Goal: Task Accomplishment & Management: Complete application form

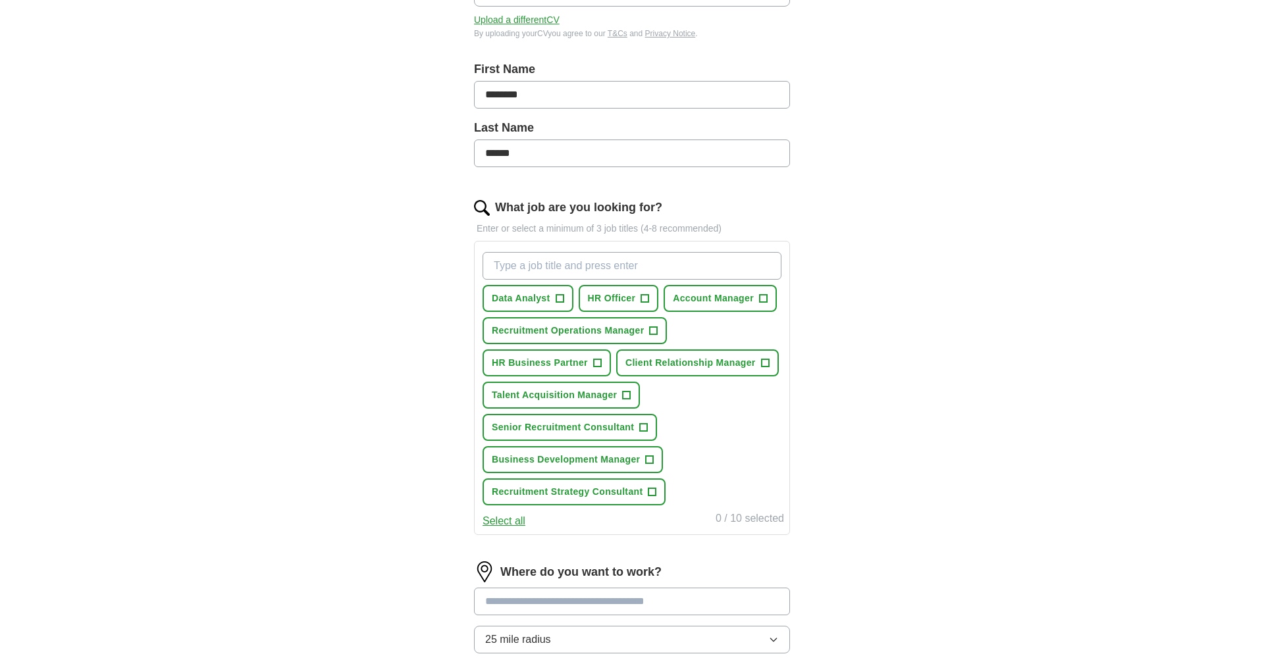
scroll to position [246, 0]
click at [742, 293] on span "Account Manager" at bounding box center [713, 297] width 81 height 14
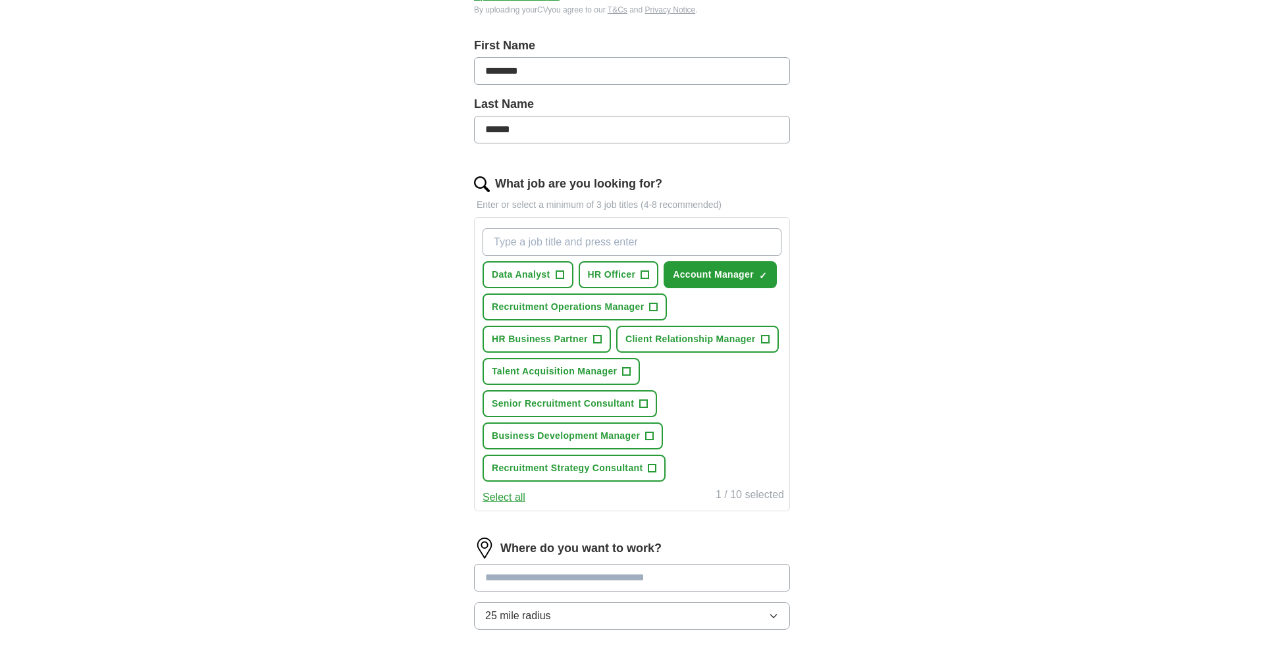
scroll to position [269, 0]
click at [707, 336] on span "Client Relationship Manager" at bounding box center [690, 337] width 130 height 14
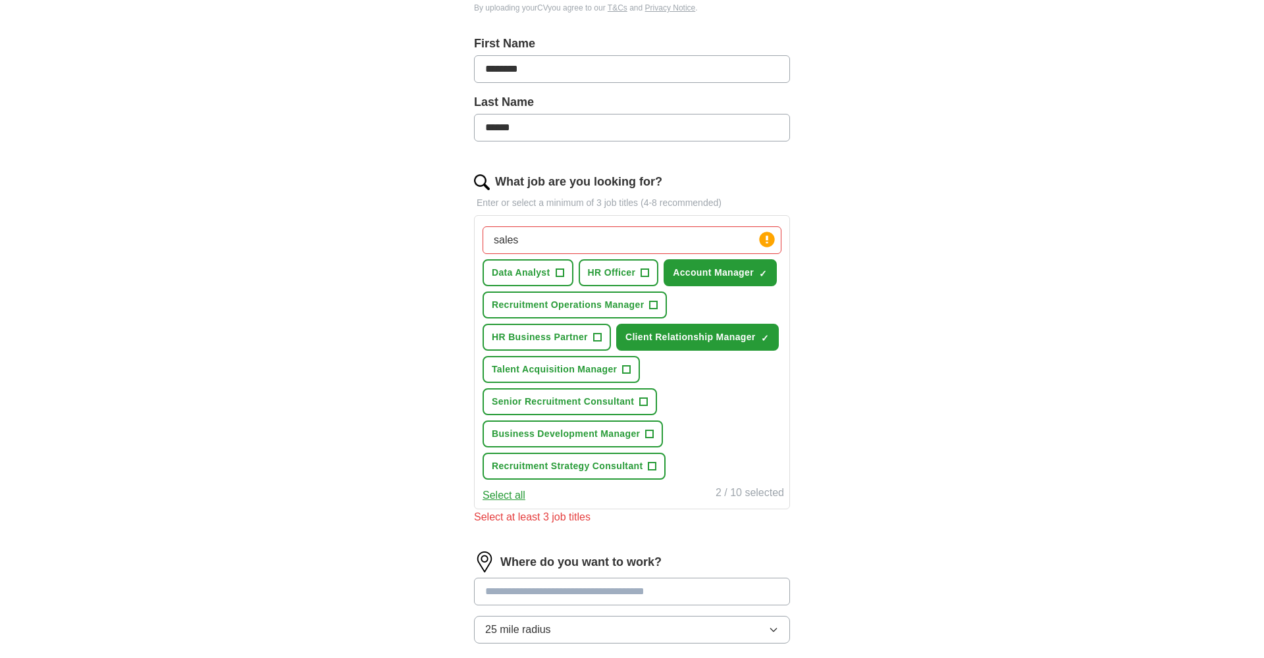
click at [492, 197] on p "Enter or select a minimum of 3 job titles (4-8 recommended)" at bounding box center [632, 203] width 316 height 14
click at [571, 242] on input "sales" at bounding box center [631, 240] width 299 height 28
type input "s"
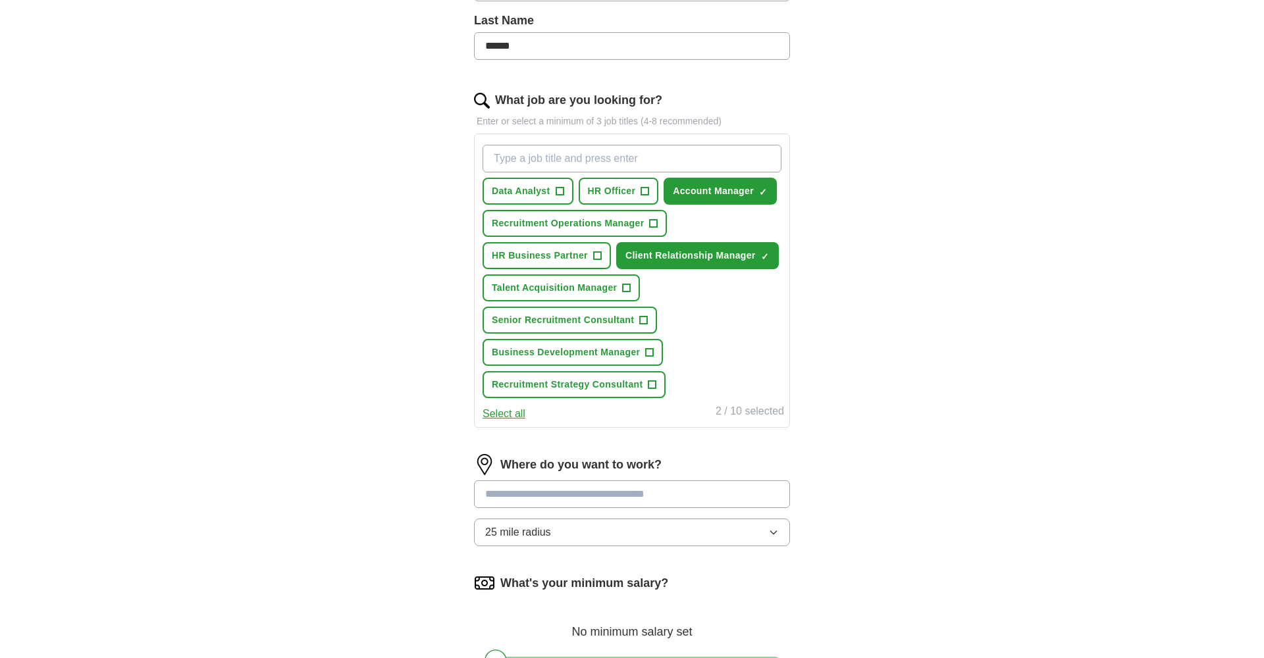
scroll to position [348, 0]
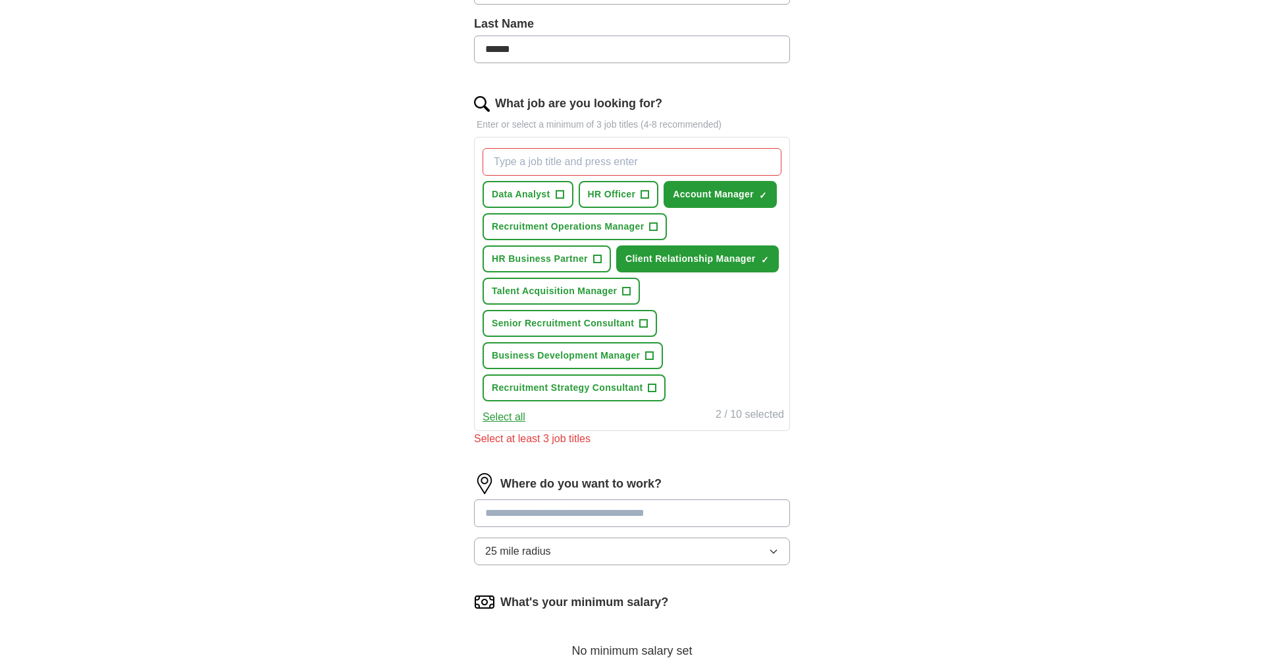
click at [513, 415] on button "Select all" at bounding box center [503, 417] width 43 height 16
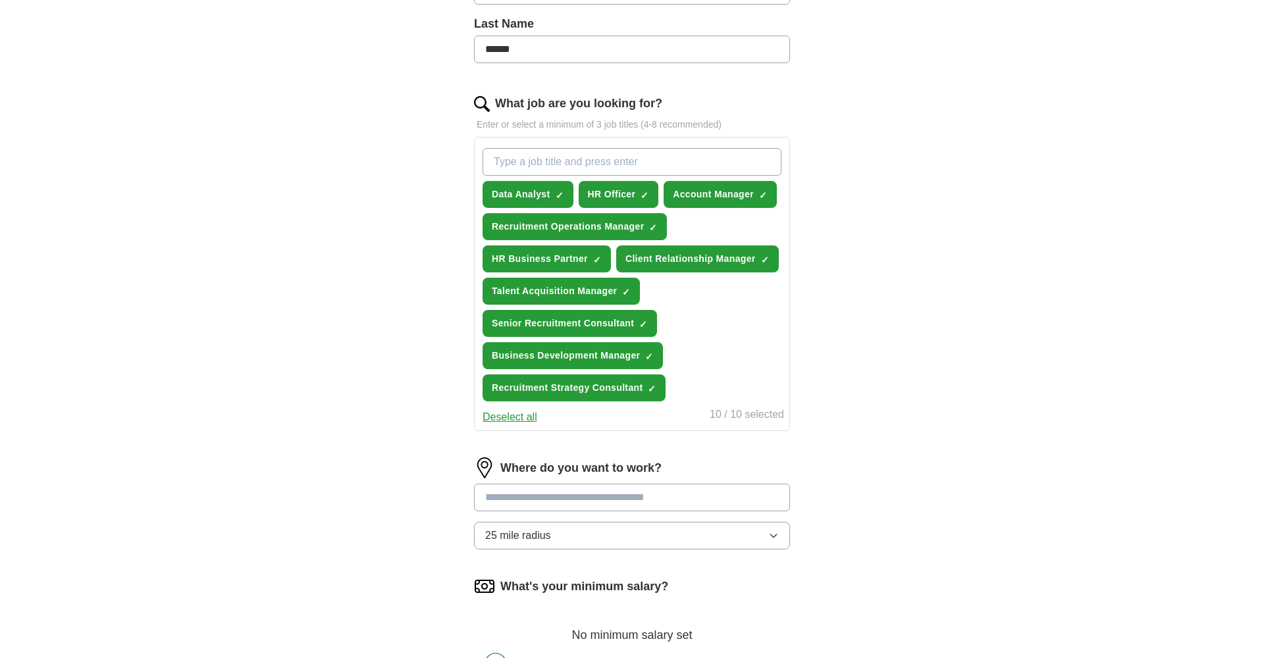
click at [515, 418] on button "Deselect all" at bounding box center [509, 417] width 55 height 16
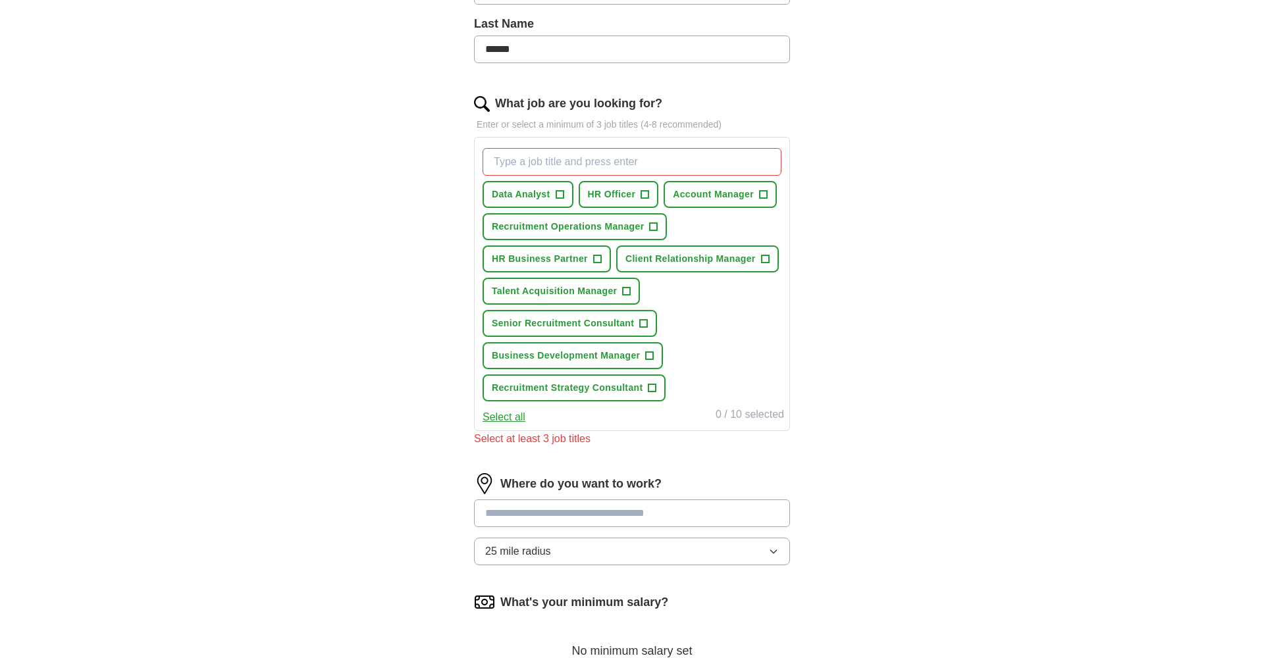
click at [727, 251] on button "Client Relationship Manager +" at bounding box center [697, 259] width 163 height 27
click at [725, 192] on span "Account Manager" at bounding box center [713, 195] width 81 height 14
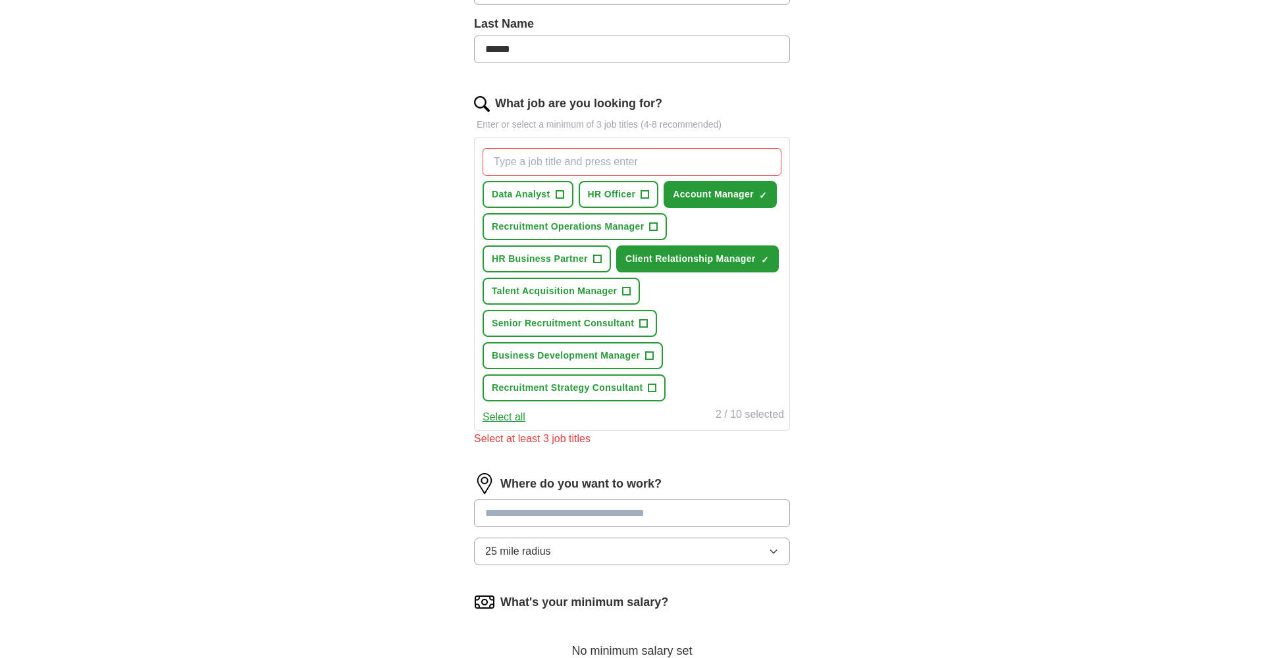
click at [566, 331] on button "Senior Recruitment Consultant +" at bounding box center [569, 323] width 174 height 27
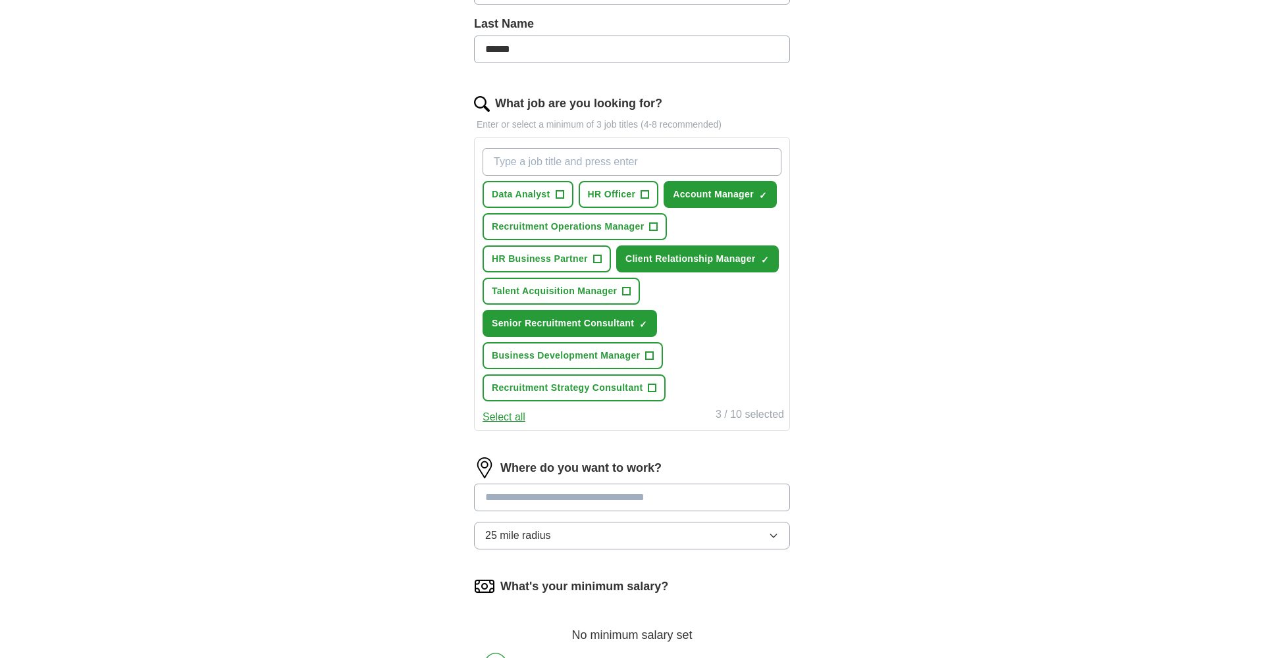
click at [617, 317] on span "Senior Recruitment Consultant" at bounding box center [563, 324] width 142 height 14
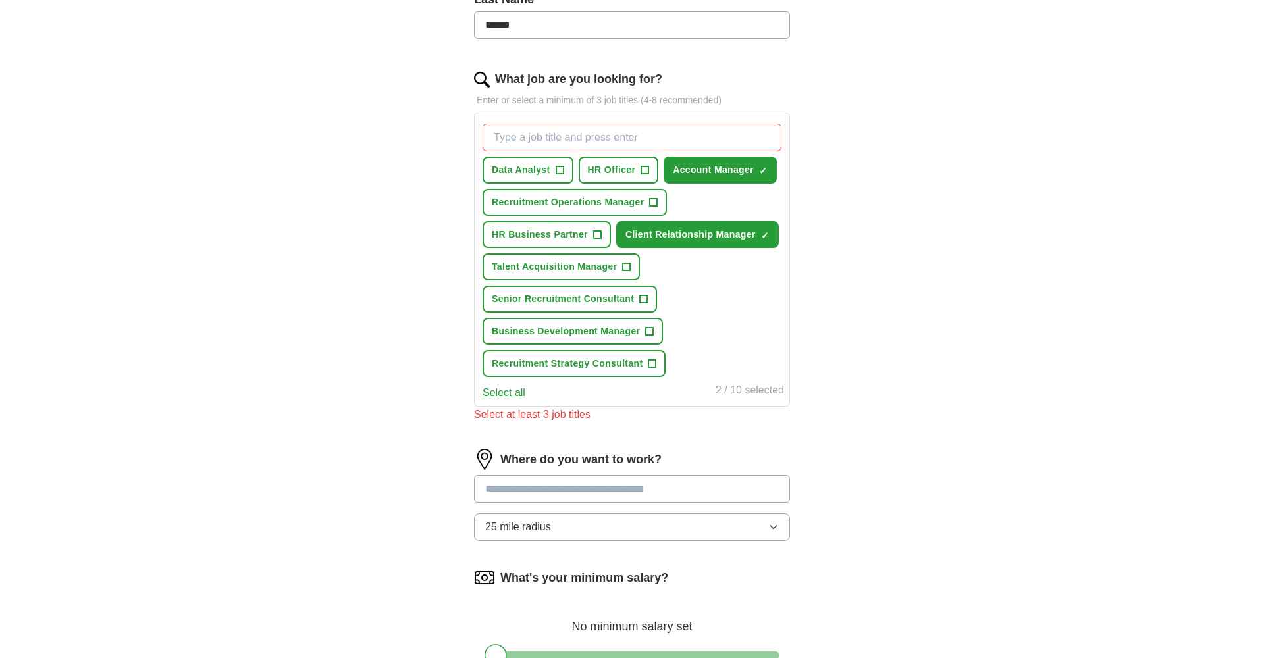
scroll to position [353, 0]
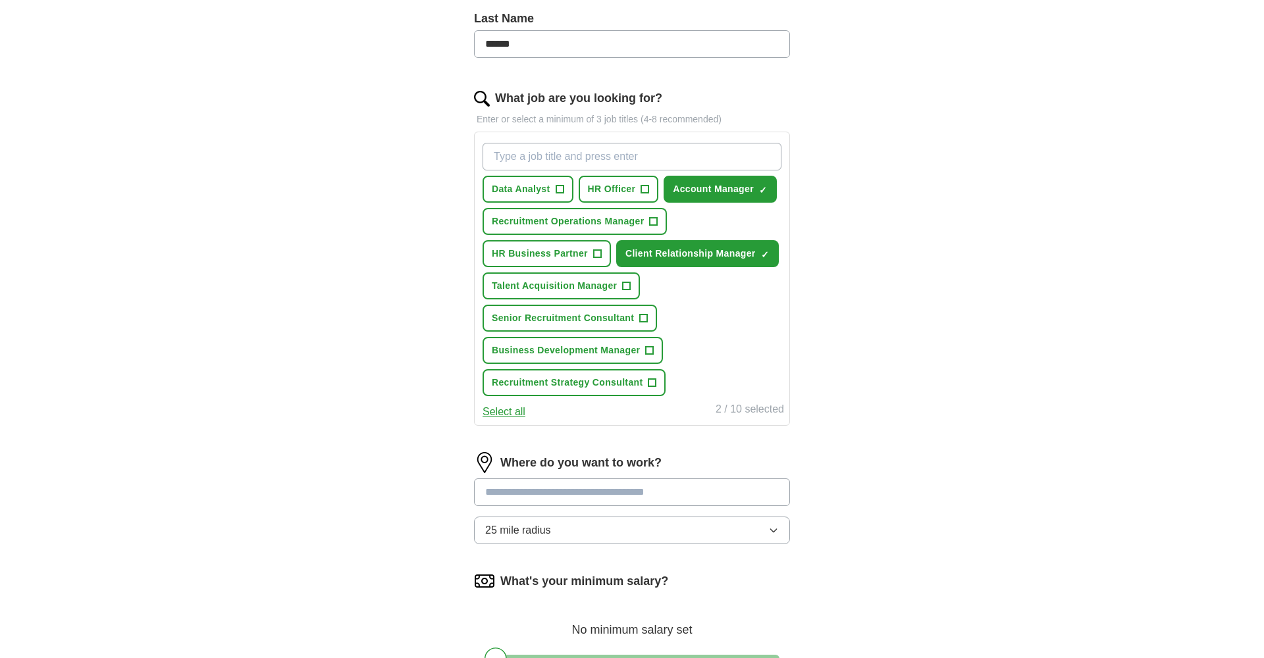
click at [547, 155] on input "What job are you looking for?" at bounding box center [631, 157] width 299 height 28
type input "sdr"
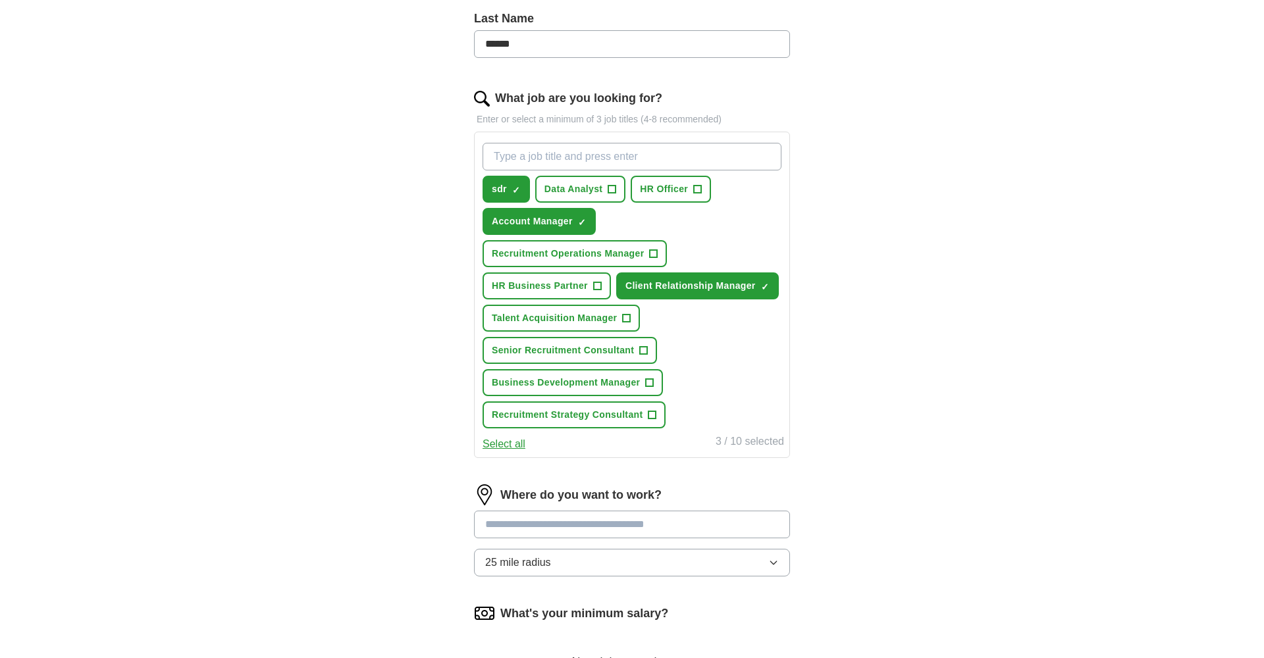
click at [0, 0] on span "×" at bounding box center [0, 0] width 0 height 0
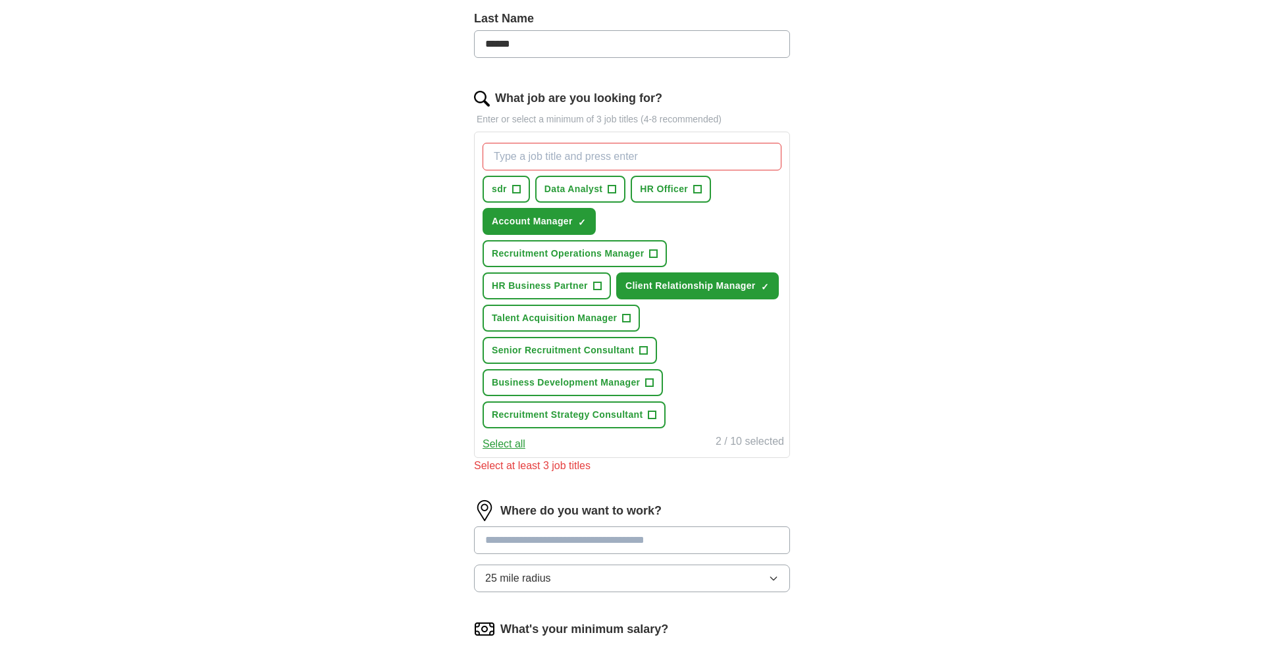
click at [521, 164] on input "What job are you looking for?" at bounding box center [631, 157] width 299 height 28
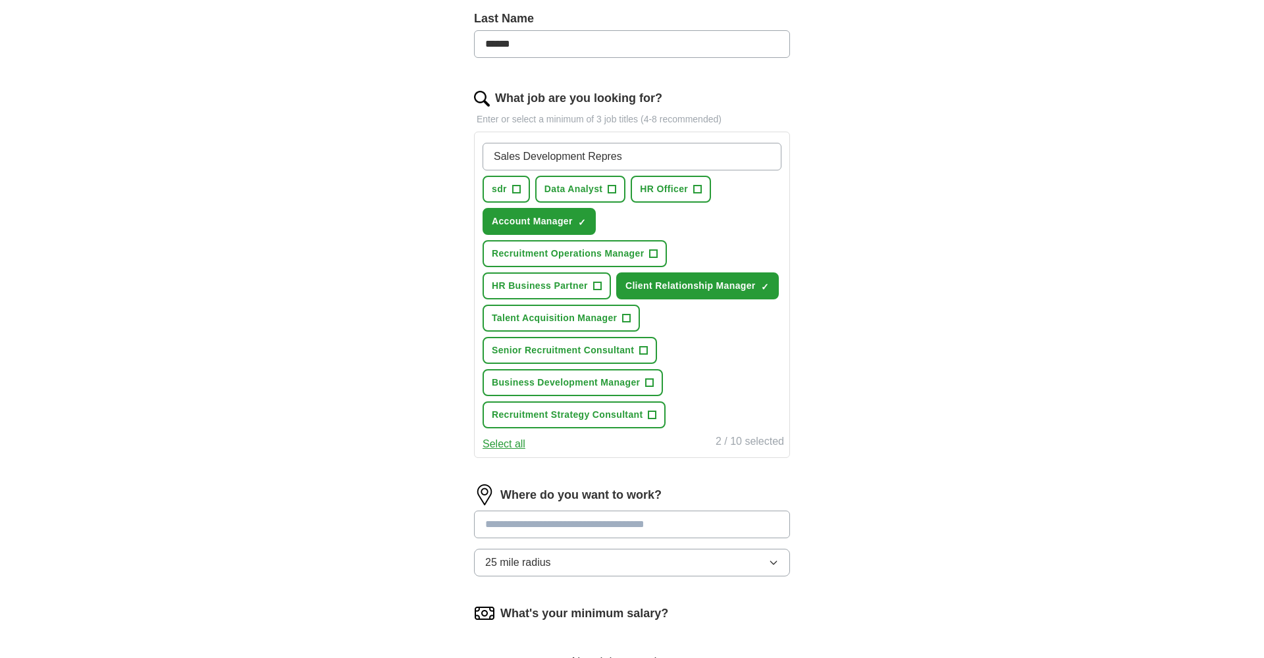
type input "Sales Development Representative"
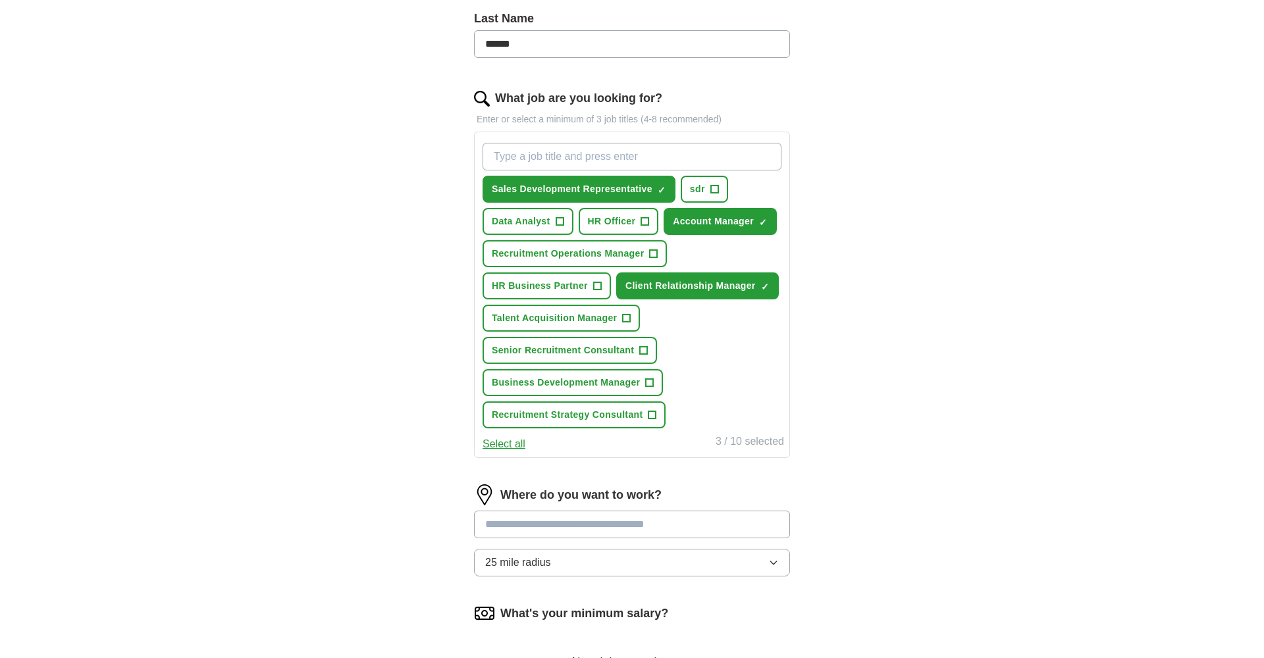
click at [712, 186] on span "+" at bounding box center [714, 189] width 8 height 11
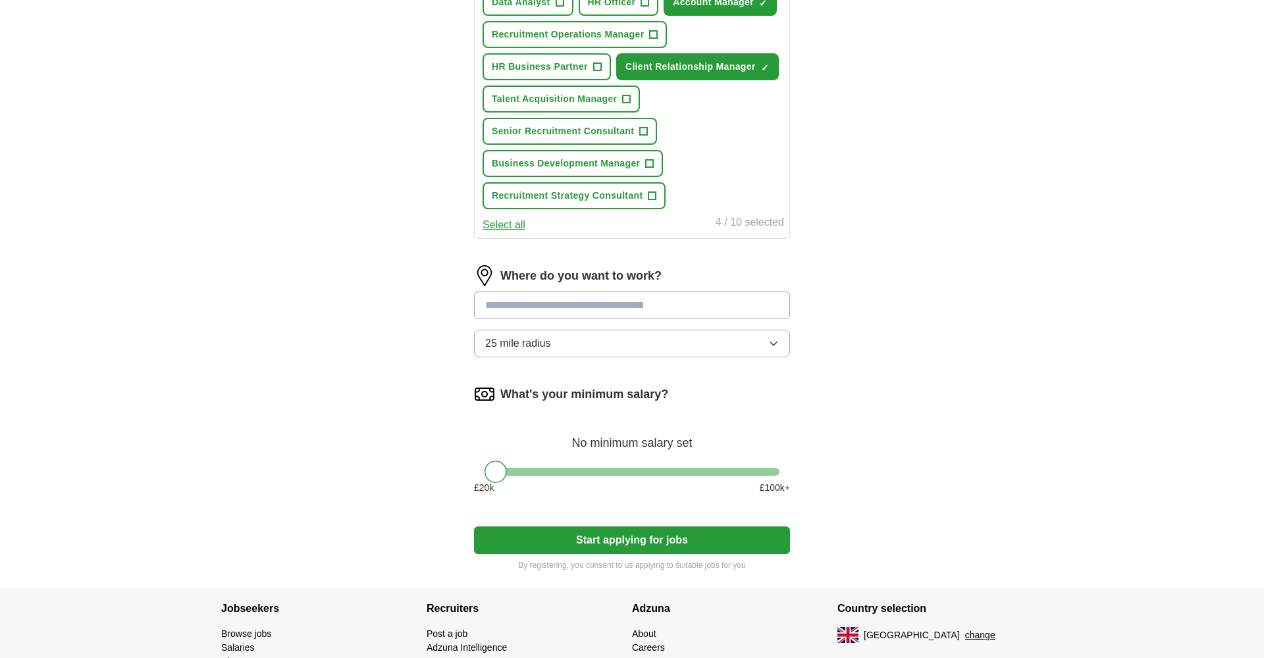
scroll to position [575, 0]
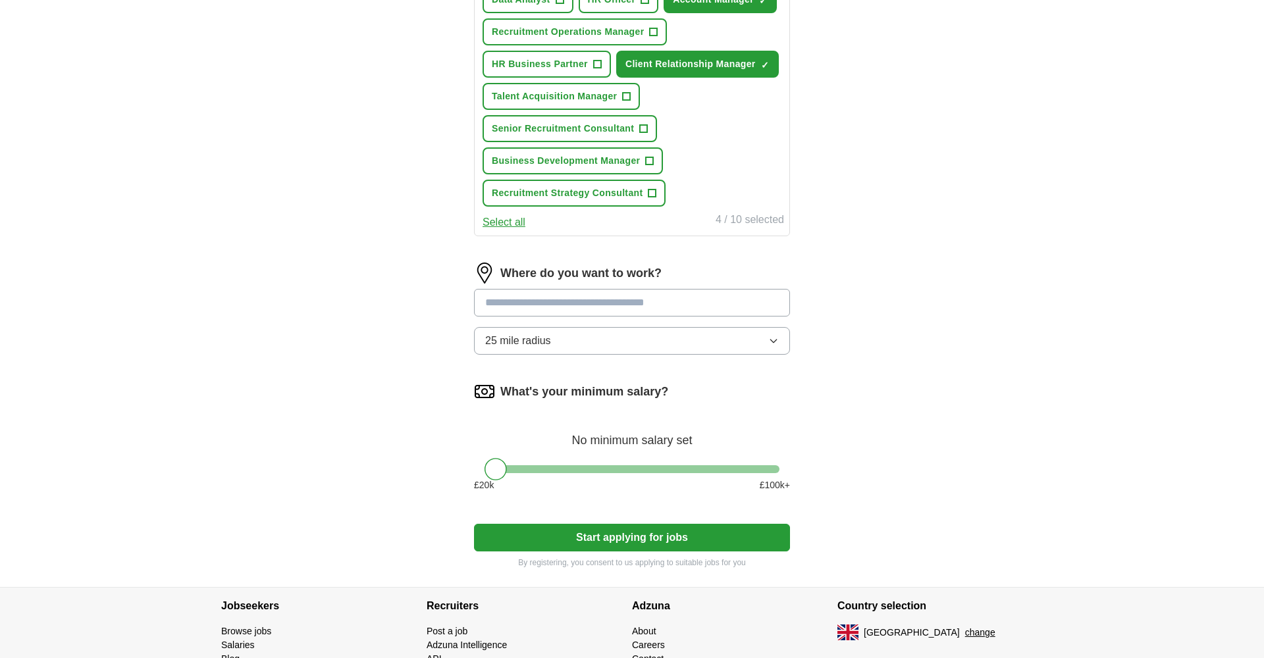
click at [609, 314] on input at bounding box center [632, 303] width 316 height 28
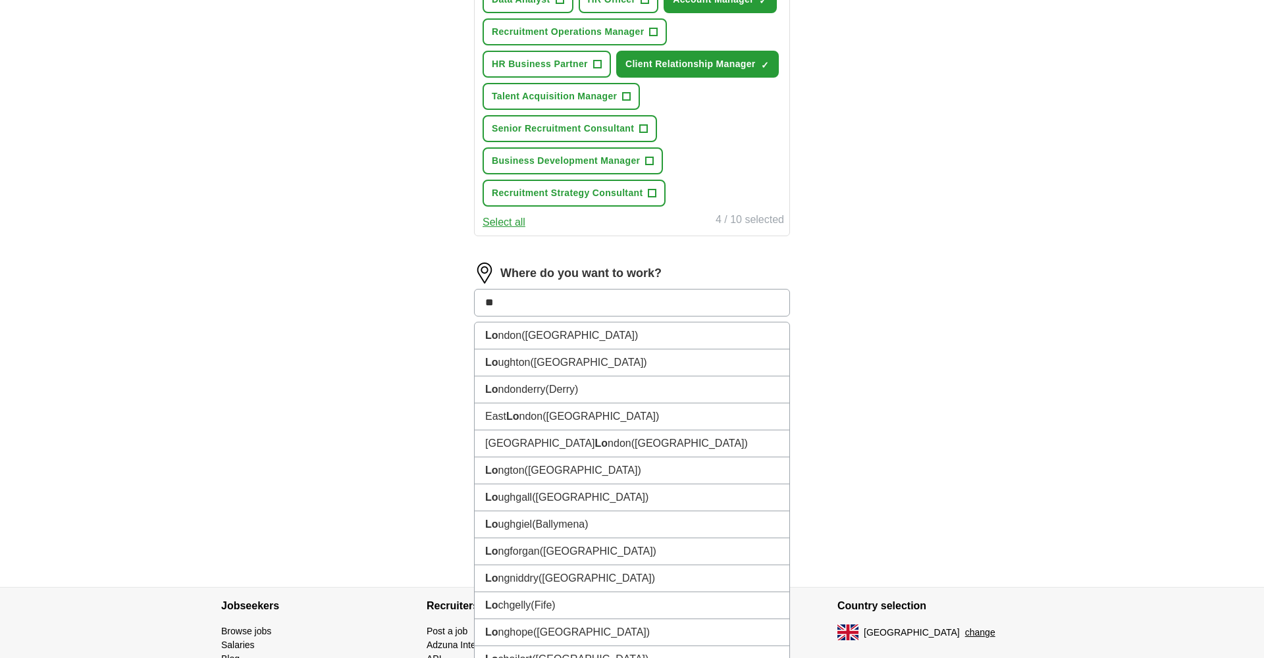
type input "***"
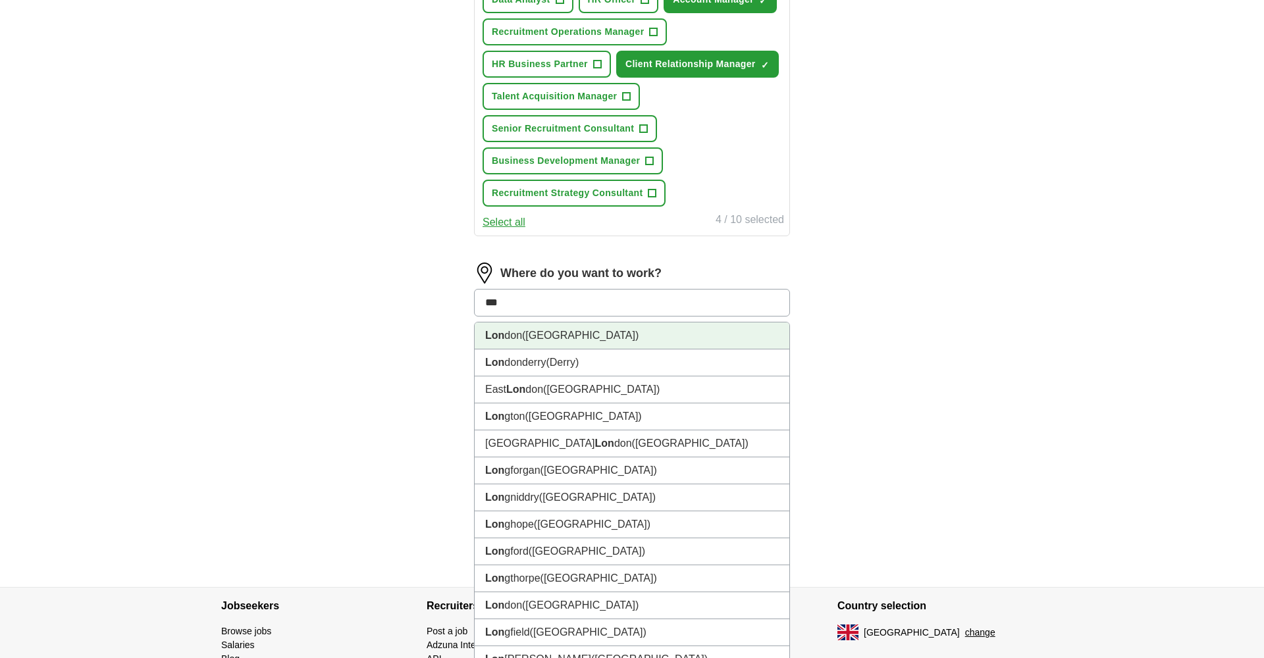
click at [602, 338] on li "Lon don ([GEOGRAPHIC_DATA])" at bounding box center [632, 336] width 315 height 27
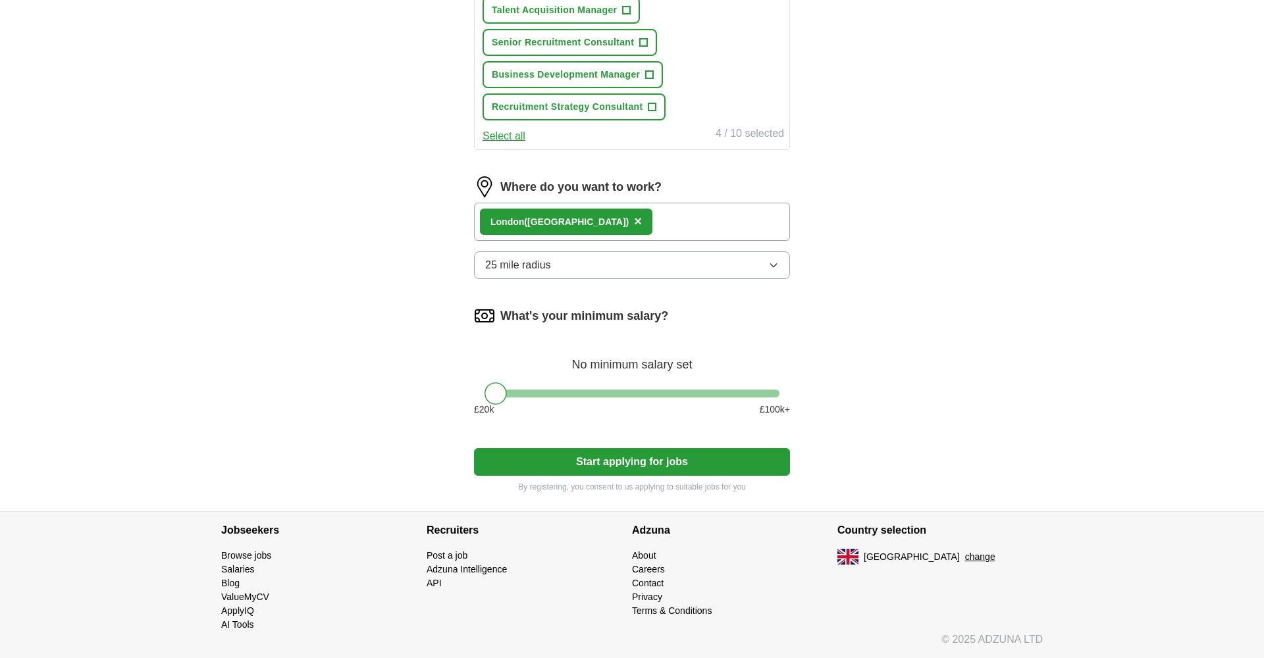
scroll to position [661, 0]
click at [577, 398] on div "What's your minimum salary? No minimum salary set £ 20 k £ 100 k+" at bounding box center [632, 366] width 316 height 122
click at [570, 391] on div at bounding box center [631, 394] width 295 height 8
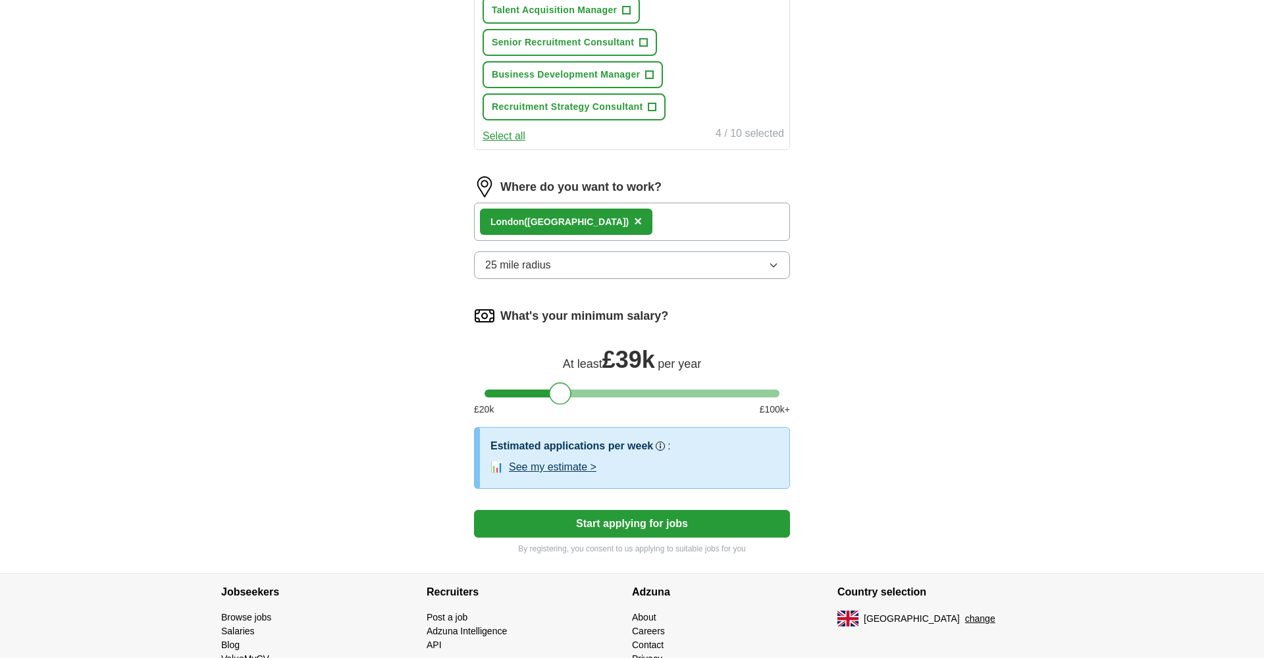
drag, startPoint x: 570, startPoint y: 390, endPoint x: 560, endPoint y: 393, distance: 10.2
click at [560, 393] on div at bounding box center [560, 393] width 22 height 22
click at [578, 467] on button "See my estimate >" at bounding box center [553, 467] width 88 height 16
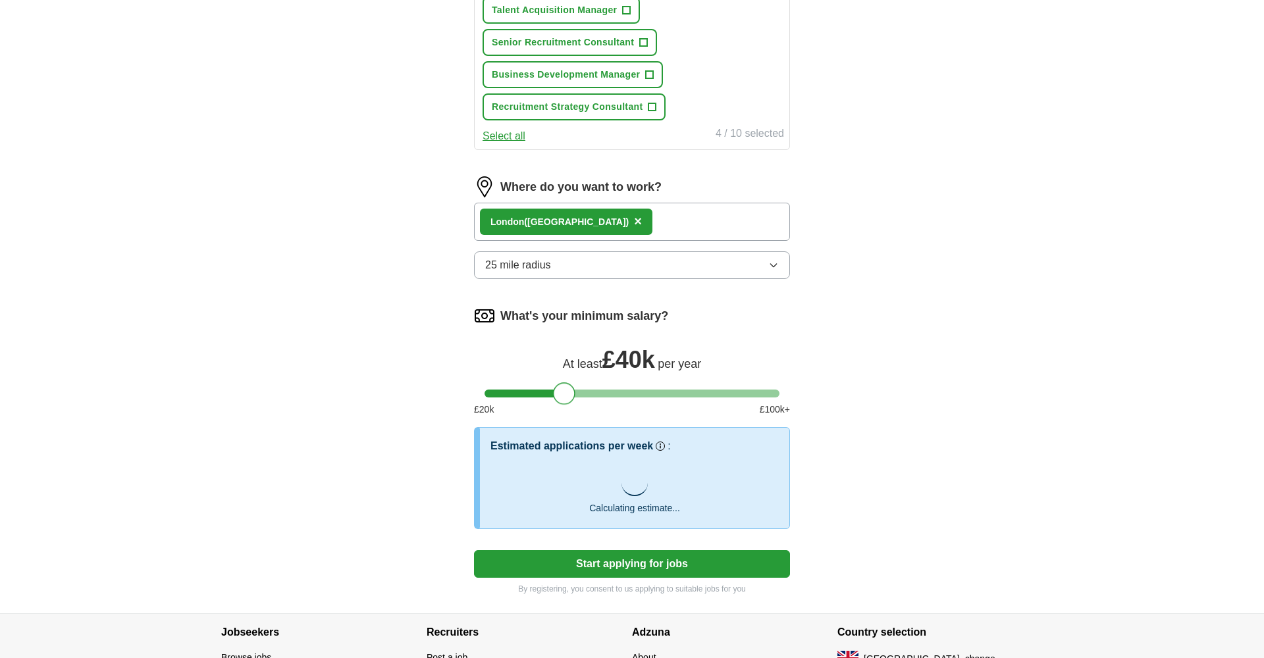
click at [571, 395] on div at bounding box center [564, 393] width 22 height 22
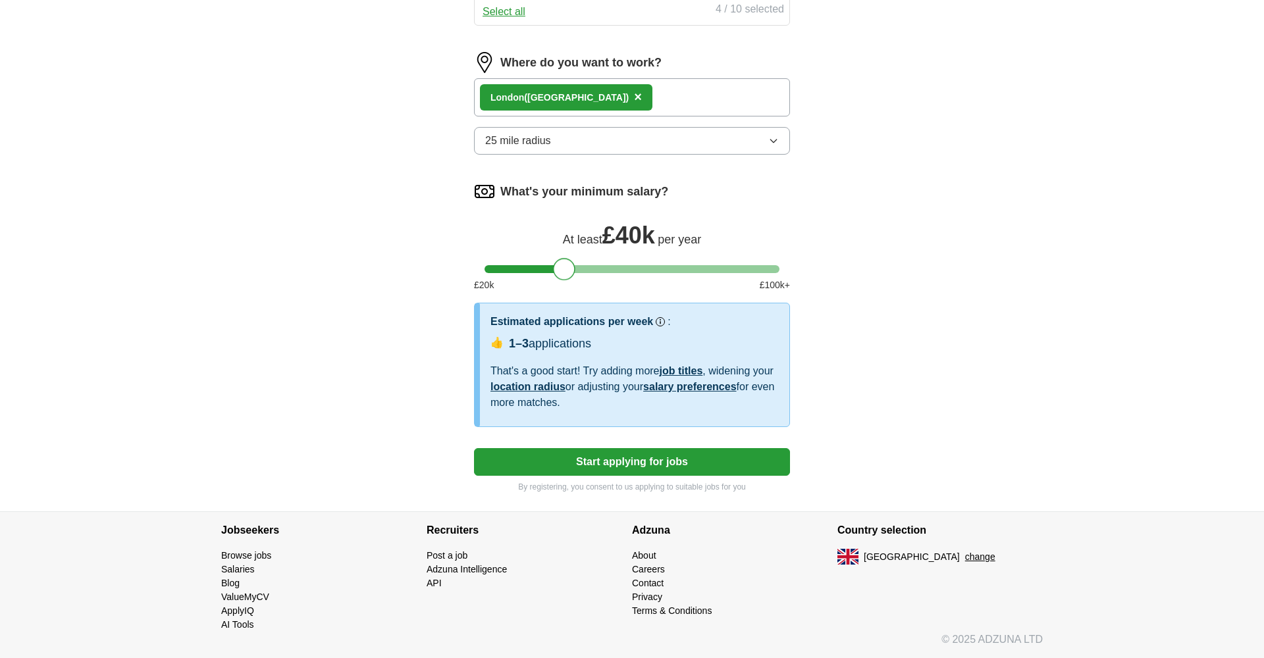
scroll to position [785, 0]
click at [622, 457] on button "Start applying for jobs" at bounding box center [632, 462] width 316 height 28
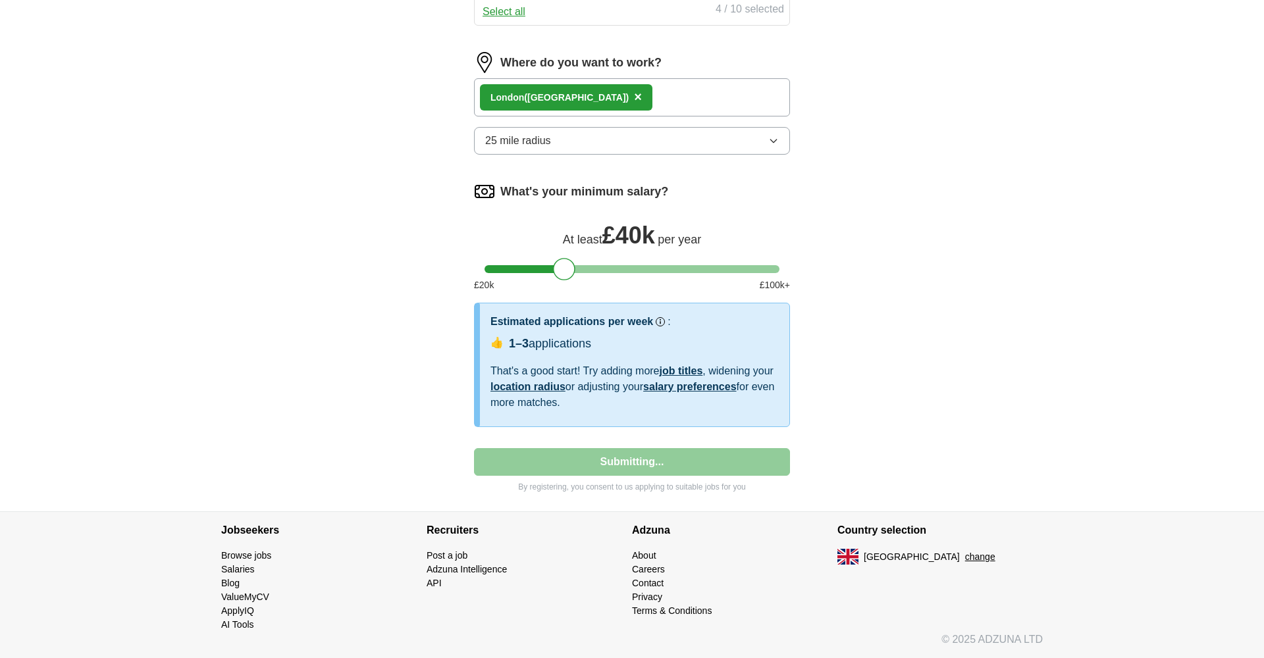
select select "**"
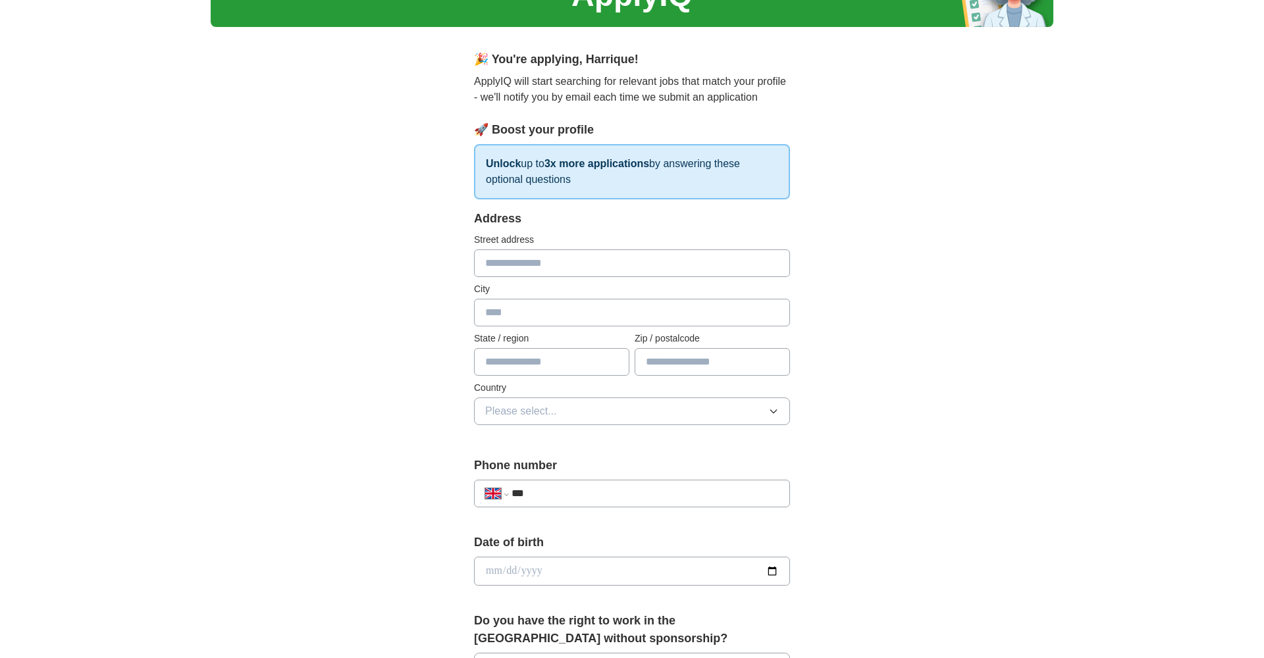
scroll to position [79, 0]
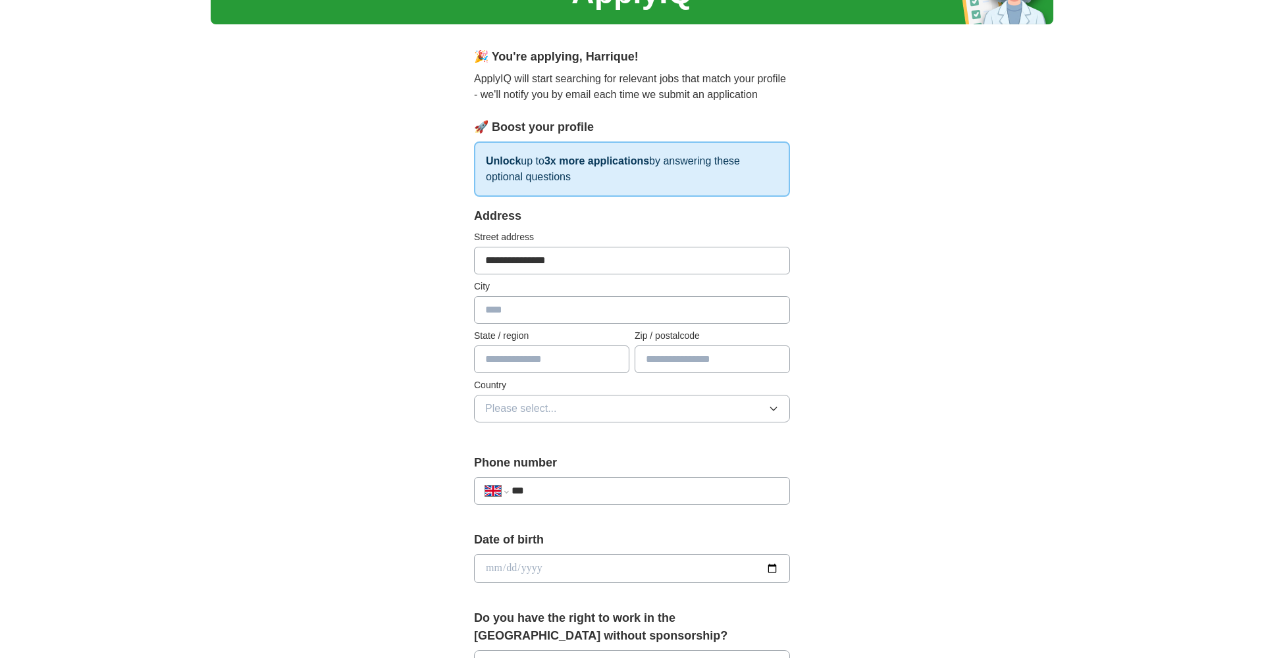
type input "**********"
type input "******"
type input "********"
click at [636, 415] on button "Please select..." at bounding box center [632, 409] width 316 height 28
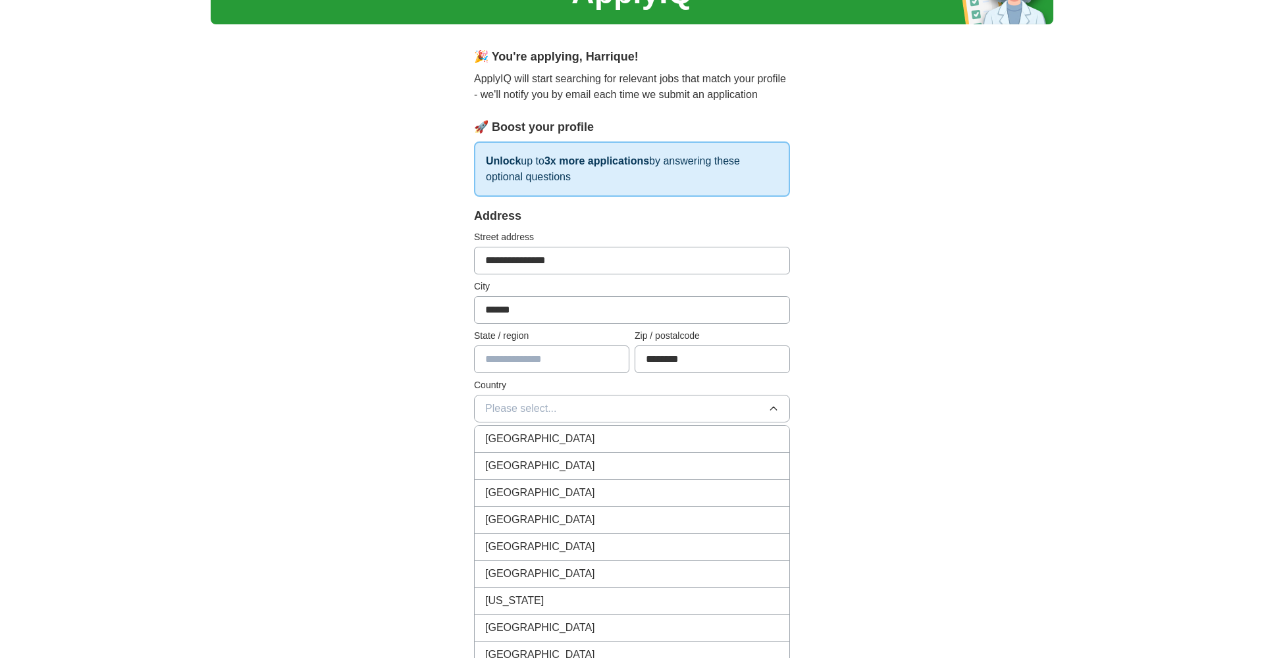
click at [604, 437] on div "[GEOGRAPHIC_DATA]" at bounding box center [632, 439] width 294 height 16
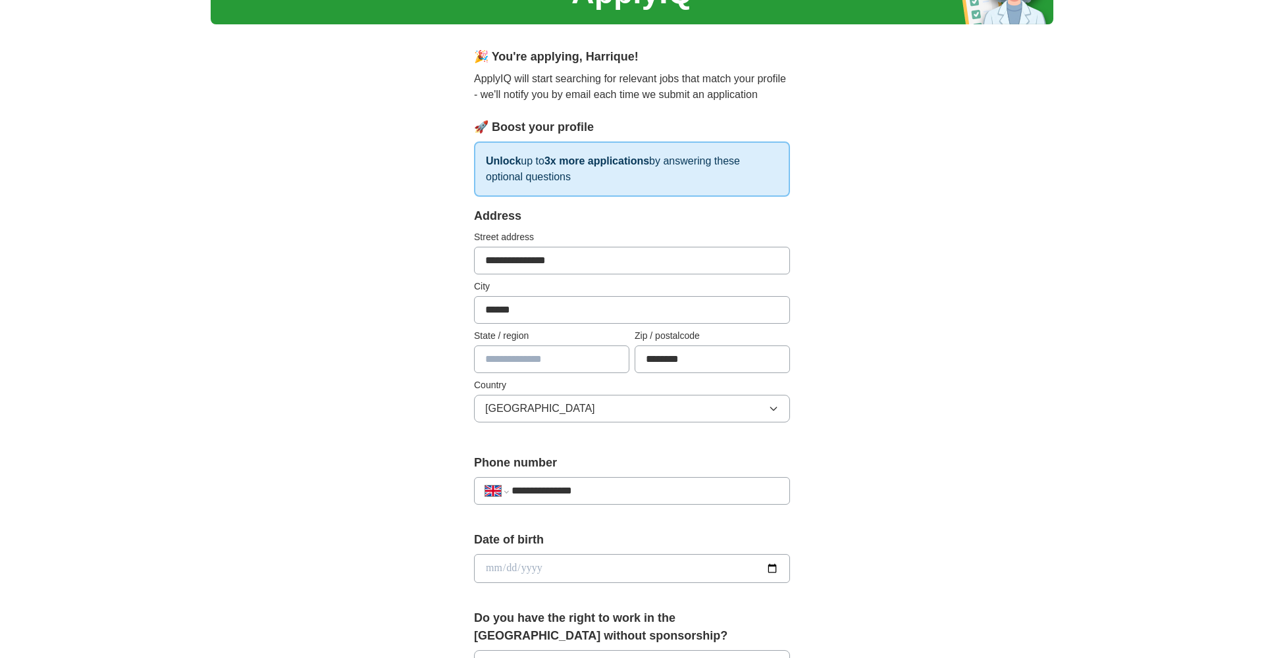
type input "**********"
click at [365, 554] on div "**********" at bounding box center [632, 551] width 842 height 1181
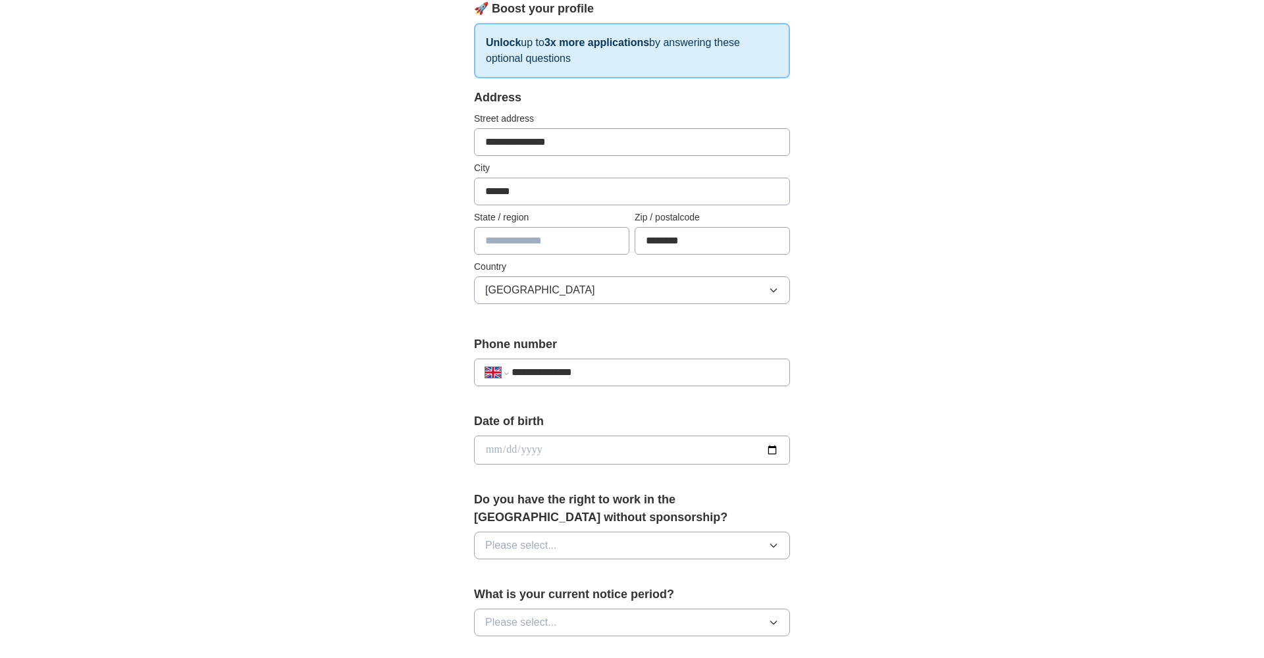
scroll to position [201, 0]
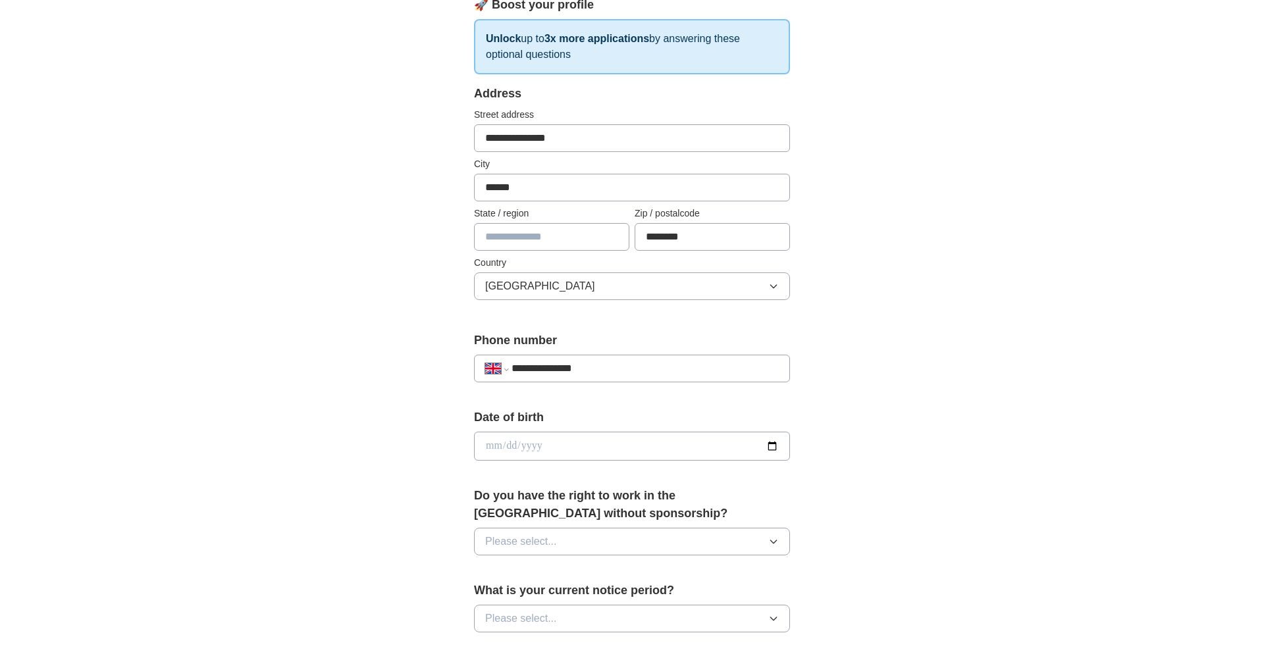
click at [486, 442] on input "date" at bounding box center [632, 446] width 316 height 29
click at [488, 445] on input "date" at bounding box center [632, 446] width 316 height 29
click at [518, 445] on input "date" at bounding box center [632, 446] width 316 height 29
click at [514, 445] on input "date" at bounding box center [632, 446] width 316 height 29
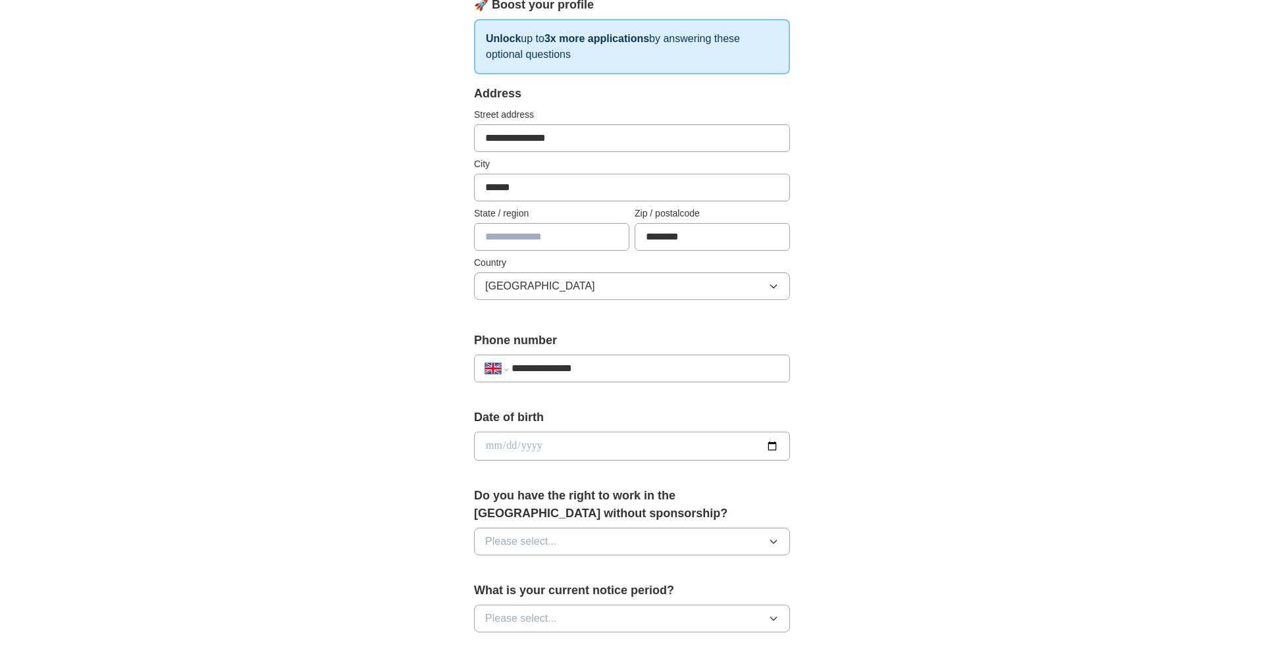
click at [536, 448] on input "date" at bounding box center [632, 446] width 316 height 29
type input "**********"
click at [401, 479] on div "**********" at bounding box center [632, 429] width 842 height 1181
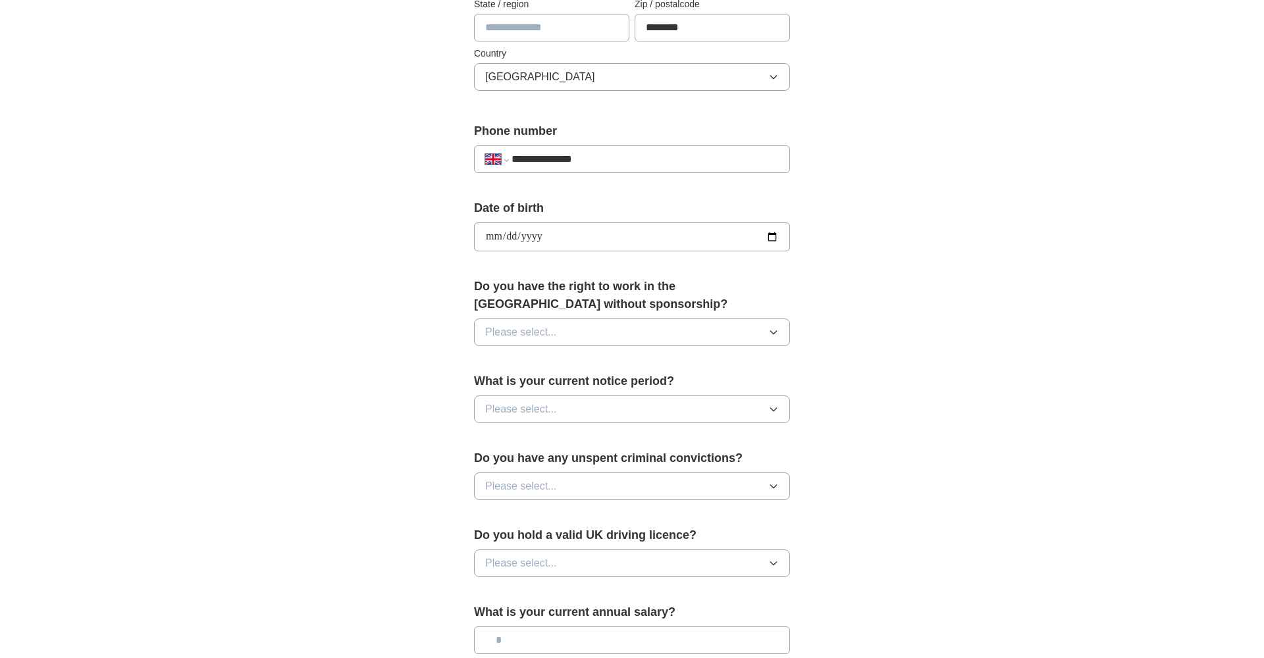
scroll to position [411, 0]
click at [590, 330] on button "Please select..." at bounding box center [632, 332] width 316 height 28
click at [571, 369] on div "Yes" at bounding box center [632, 362] width 294 height 16
click at [576, 413] on button "Please select..." at bounding box center [632, 409] width 316 height 28
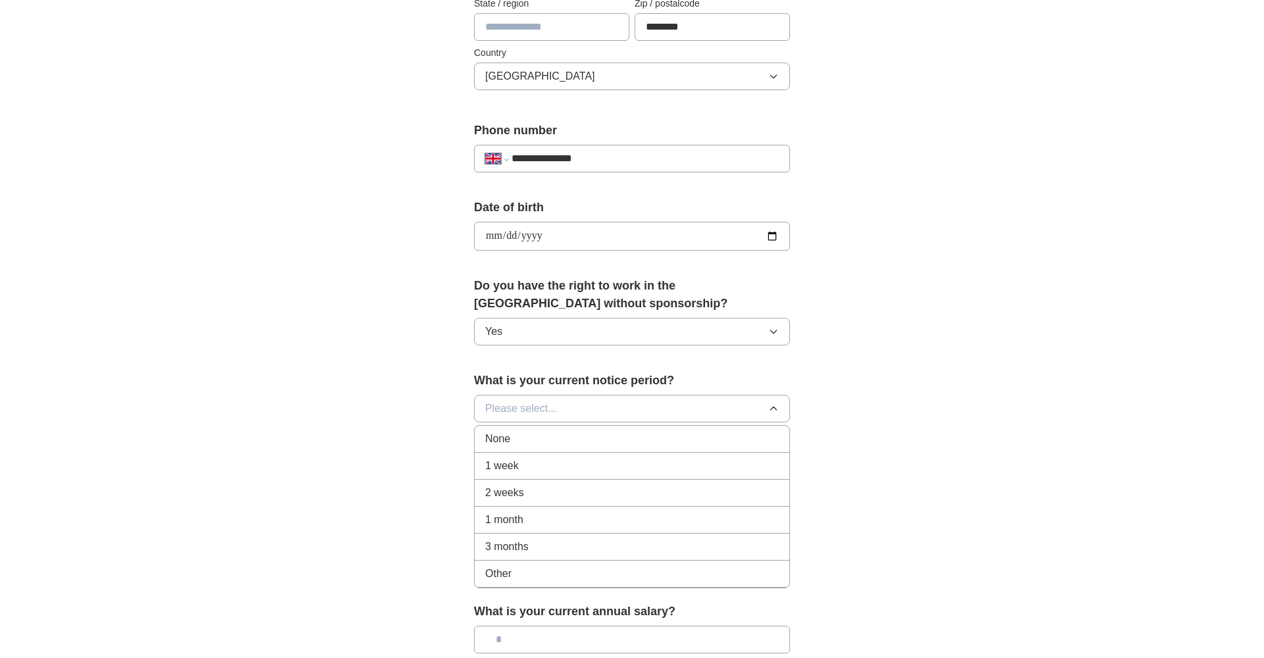
click at [554, 470] on div "1 week" at bounding box center [632, 466] width 294 height 16
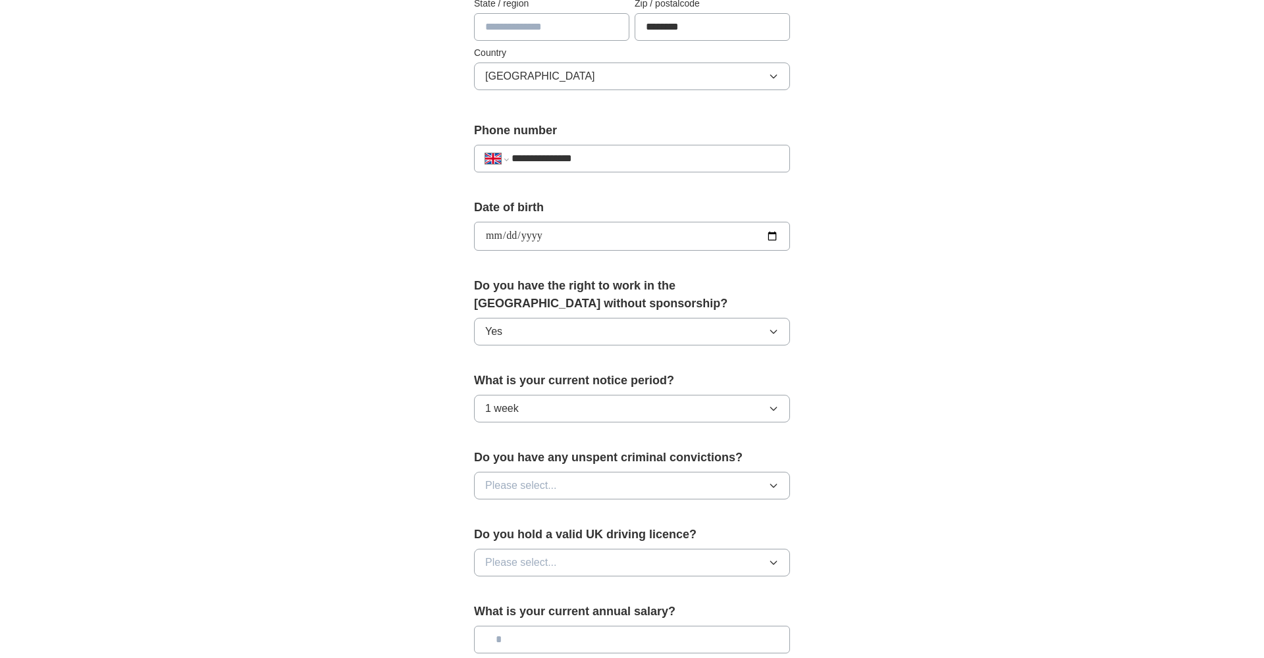
click at [556, 495] on button "Please select..." at bounding box center [632, 486] width 316 height 28
click at [540, 538] on div "No" at bounding box center [632, 543] width 294 height 16
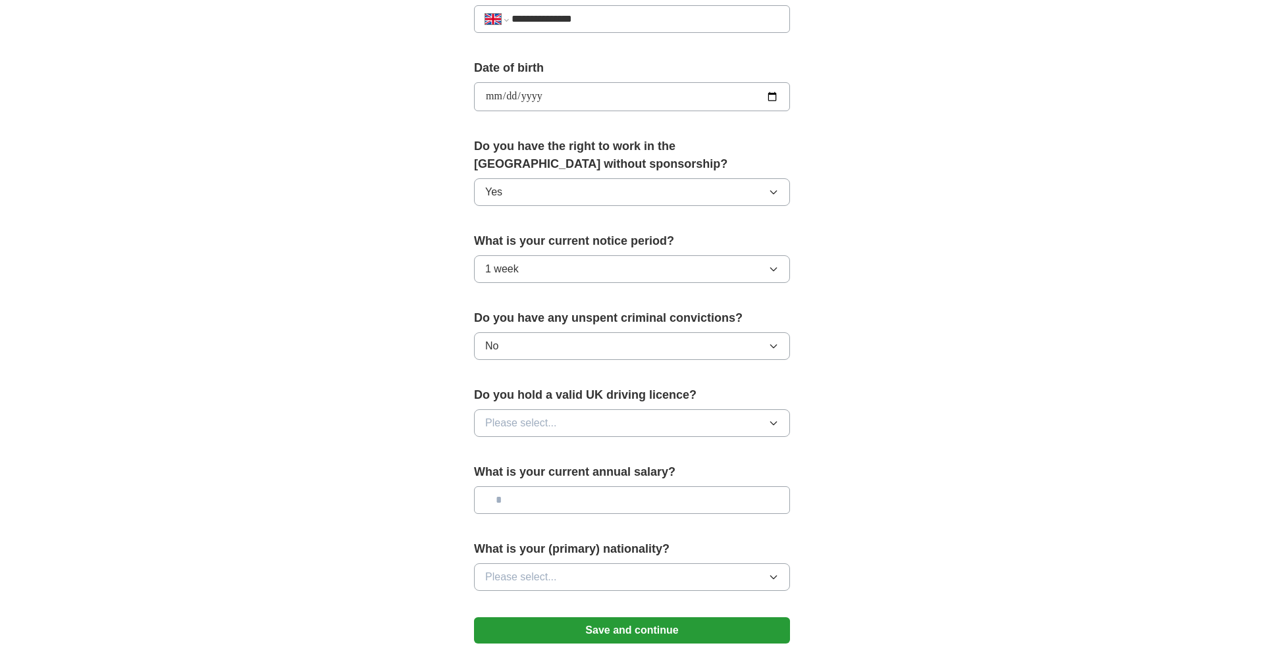
scroll to position [580, 0]
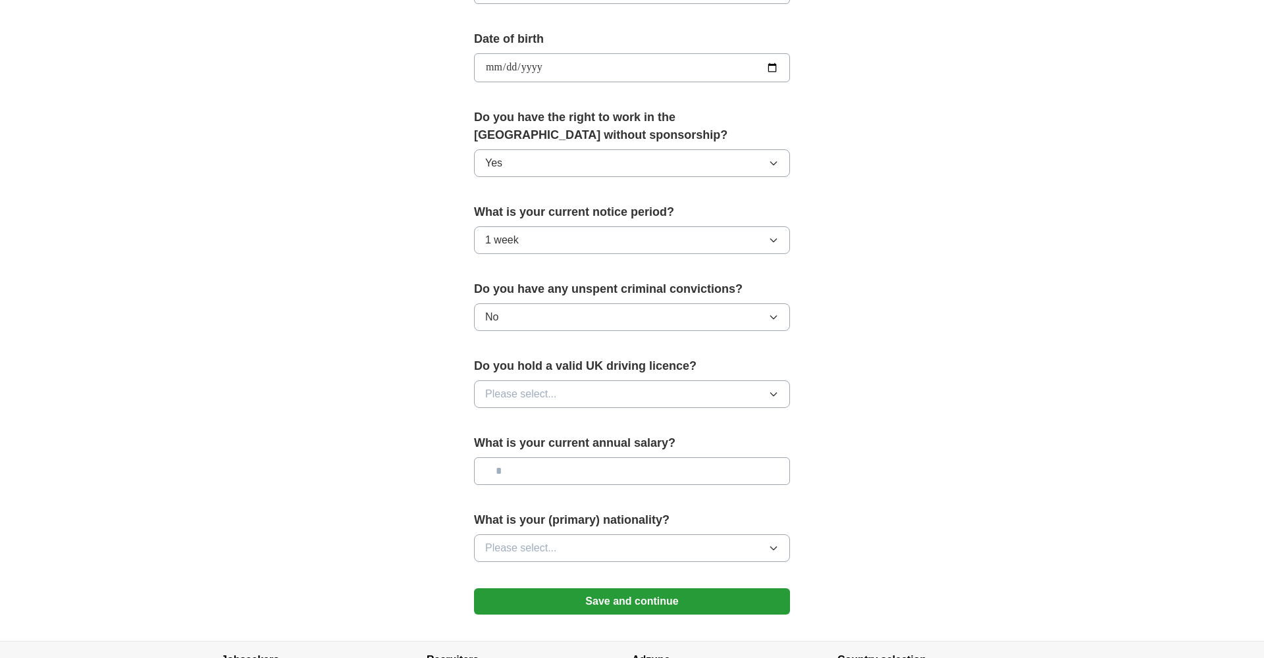
click at [539, 402] on span "Please select..." at bounding box center [521, 394] width 72 height 16
click at [538, 430] on div "Yes" at bounding box center [632, 425] width 294 height 16
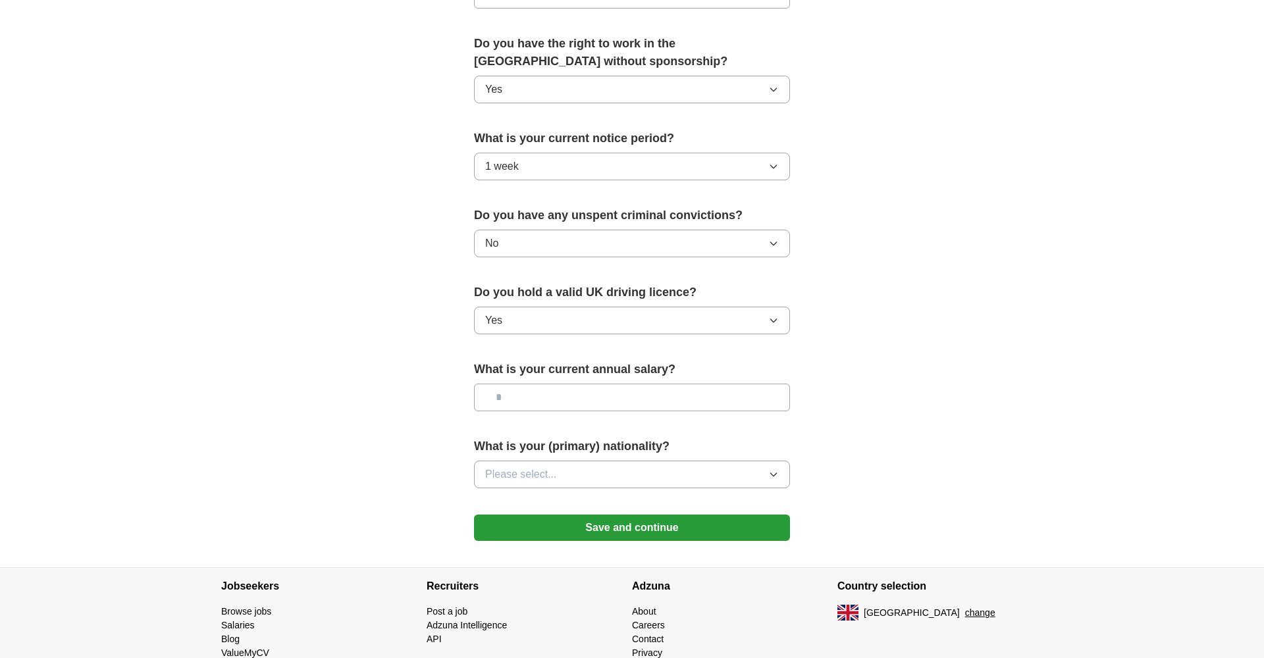
scroll to position [658, 0]
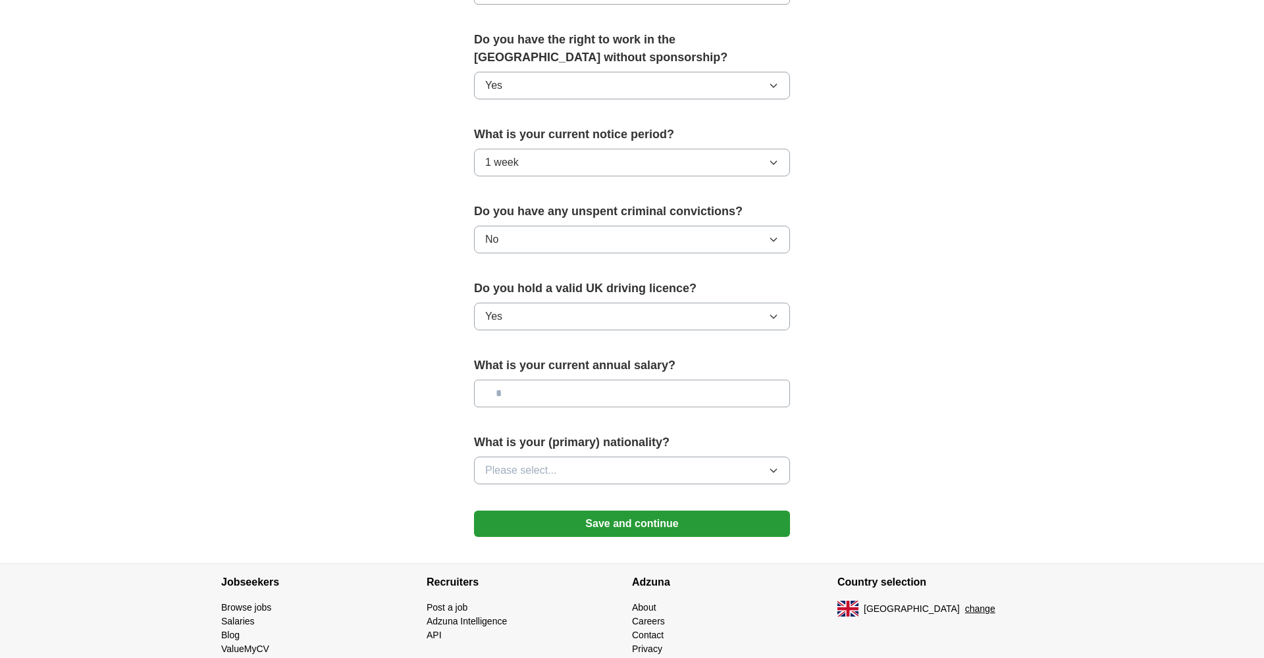
click at [603, 383] on input "text" at bounding box center [632, 394] width 316 height 28
type input "*******"
click at [603, 383] on input "*******" at bounding box center [632, 394] width 316 height 28
click at [556, 475] on span "Please select..." at bounding box center [521, 471] width 72 height 16
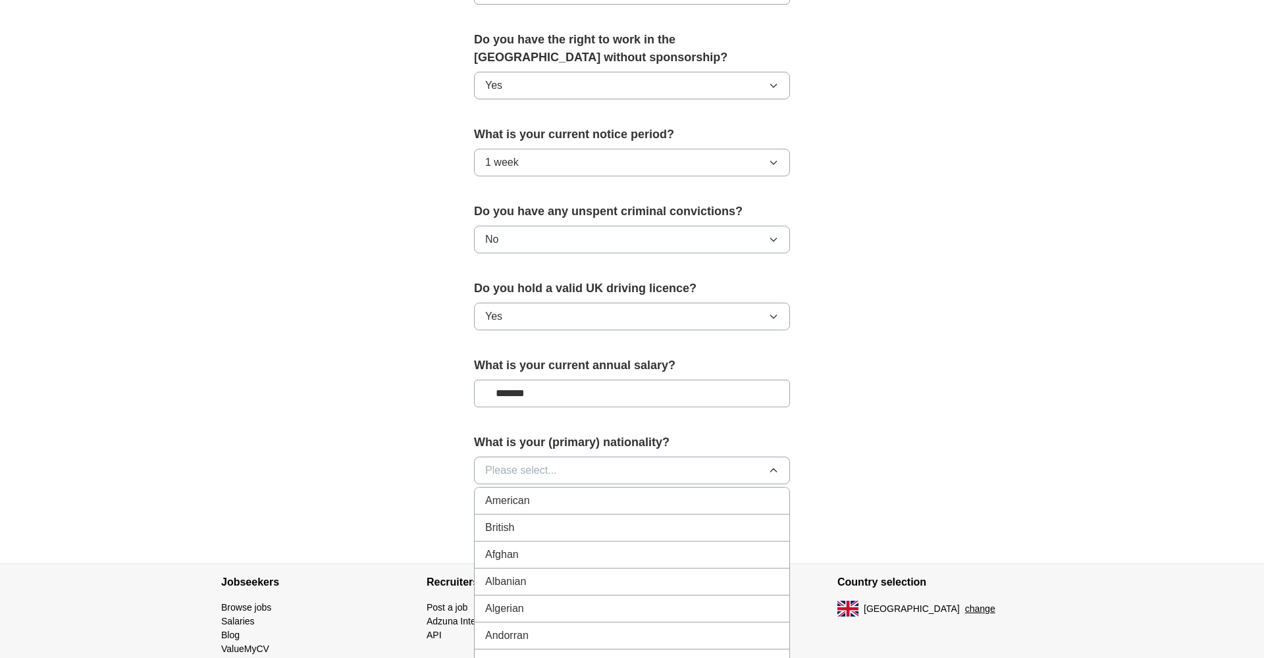
click at [538, 523] on div "British" at bounding box center [632, 528] width 294 height 16
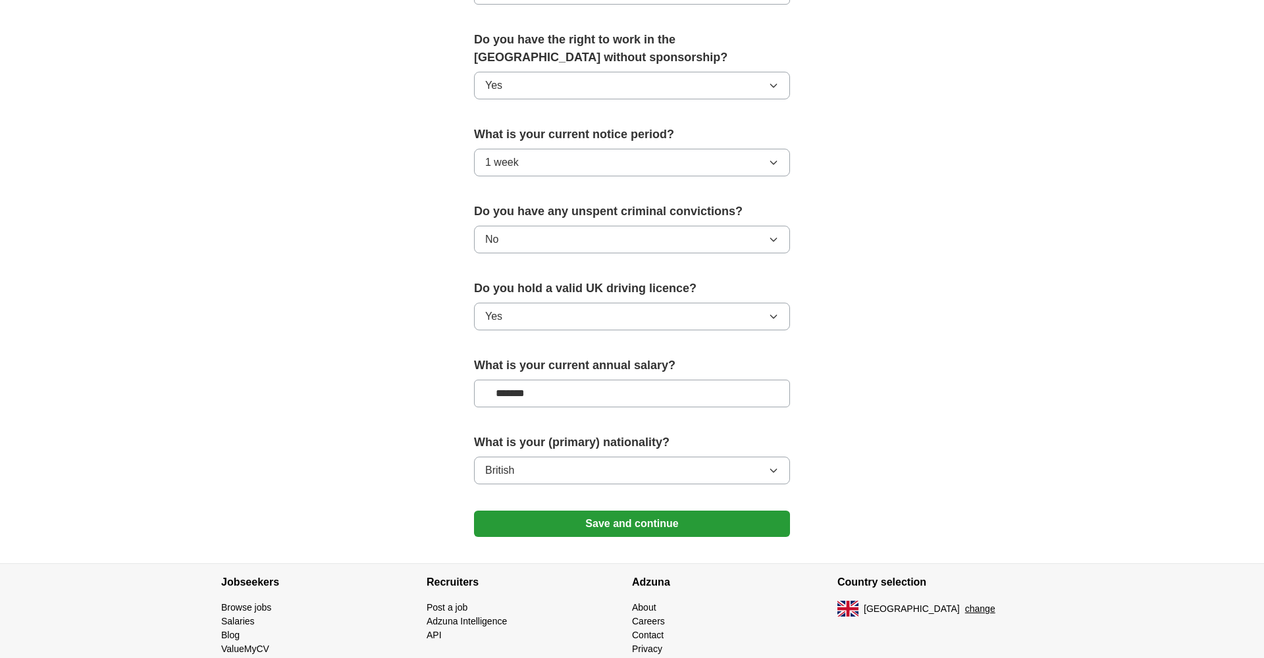
click at [559, 530] on button "Save and continue" at bounding box center [632, 524] width 316 height 26
